Goal: Information Seeking & Learning: Learn about a topic

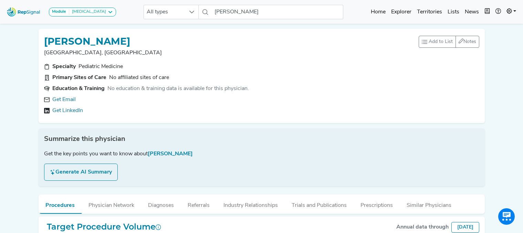
scroll to position [0, 3]
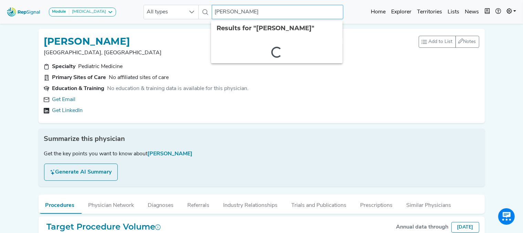
drag, startPoint x: 268, startPoint y: 13, endPoint x: 145, endPoint y: -2, distance: 124.1
click at [145, 0] on html "Module [MEDICAL_DATA] [MEDICAL_DATA] Disposable Bronchoscope SBRT SPE TTNA [MED…" at bounding box center [261, 153] width 523 height 306
type input "a"
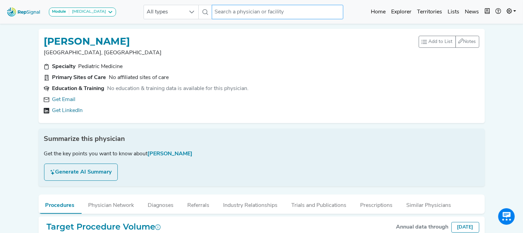
type input "o"
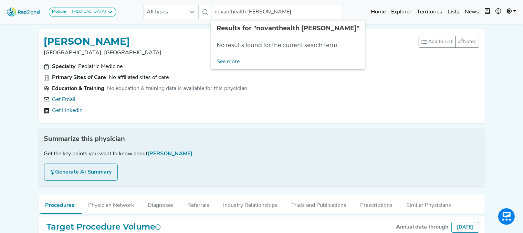
click at [229, 11] on input "novanthealth [PERSON_NAME]" at bounding box center [277, 12] width 131 height 14
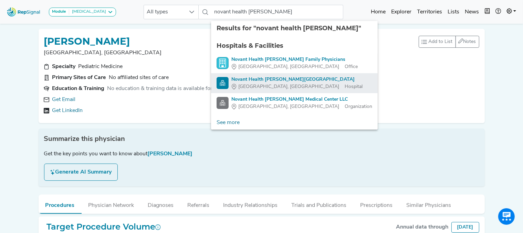
click at [280, 77] on div "Novant Health [PERSON_NAME][GEOGRAPHIC_DATA]" at bounding box center [296, 79] width 131 height 7
type input "Novant Health [PERSON_NAME][GEOGRAPHIC_DATA]"
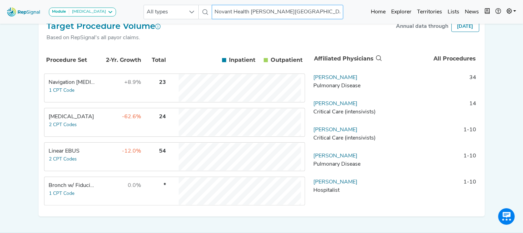
scroll to position [125, 3]
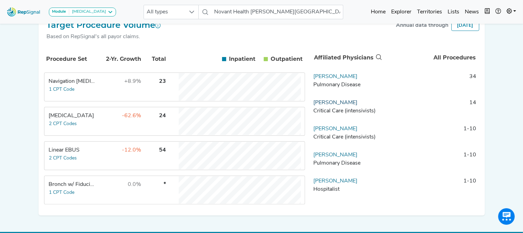
click at [320, 106] on link "[PERSON_NAME]" at bounding box center [335, 103] width 44 height 6
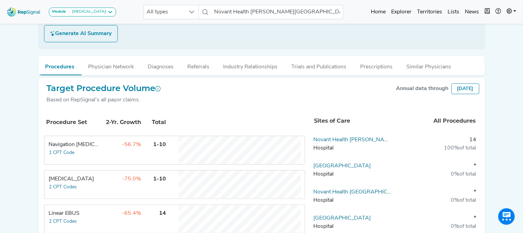
scroll to position [139, 3]
click at [152, 68] on button "Diagnoses" at bounding box center [161, 65] width 40 height 19
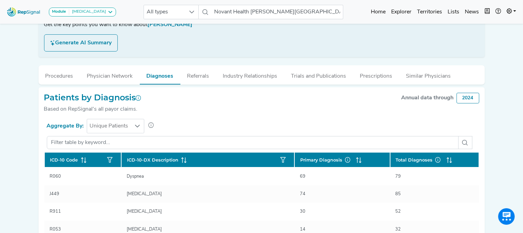
scroll to position [129, 3]
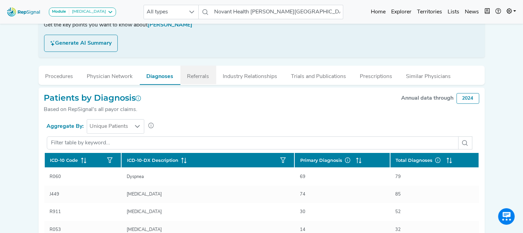
click at [196, 73] on button "Referrals" at bounding box center [198, 75] width 36 height 19
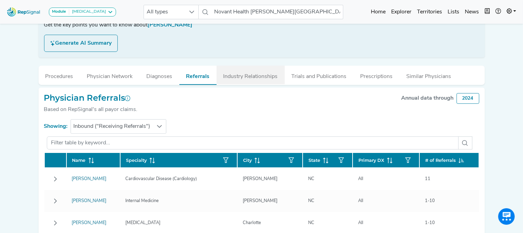
click at [278, 75] on button "Industry Relationships" at bounding box center [250, 75] width 68 height 19
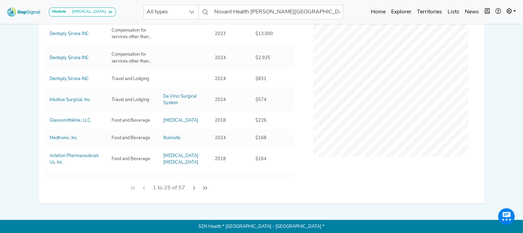
scroll to position [0, 3]
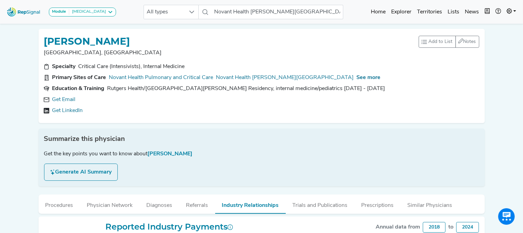
drag, startPoint x: 298, startPoint y: 148, endPoint x: 222, endPoint y: 108, distance: 86.5
click at [222, 108] on div "Get LinkedIn" at bounding box center [261, 111] width 435 height 8
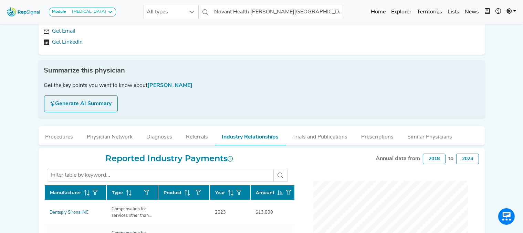
scroll to position [68, 3]
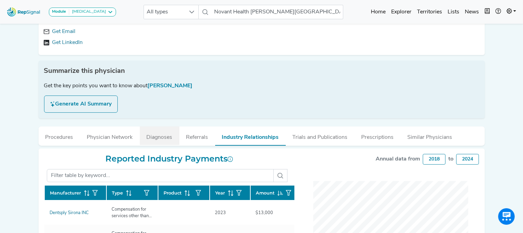
click at [149, 135] on button "Diagnoses" at bounding box center [160, 136] width 40 height 19
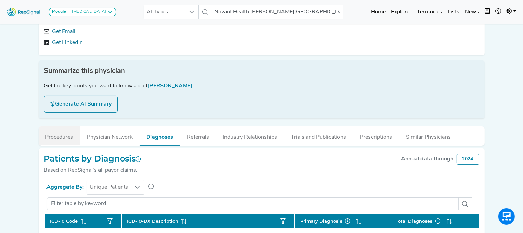
click at [53, 137] on button "Procedures" at bounding box center [60, 136] width 42 height 19
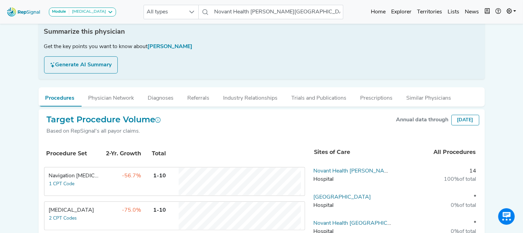
scroll to position [0, 3]
